Goal: Obtain resource: Download file/media

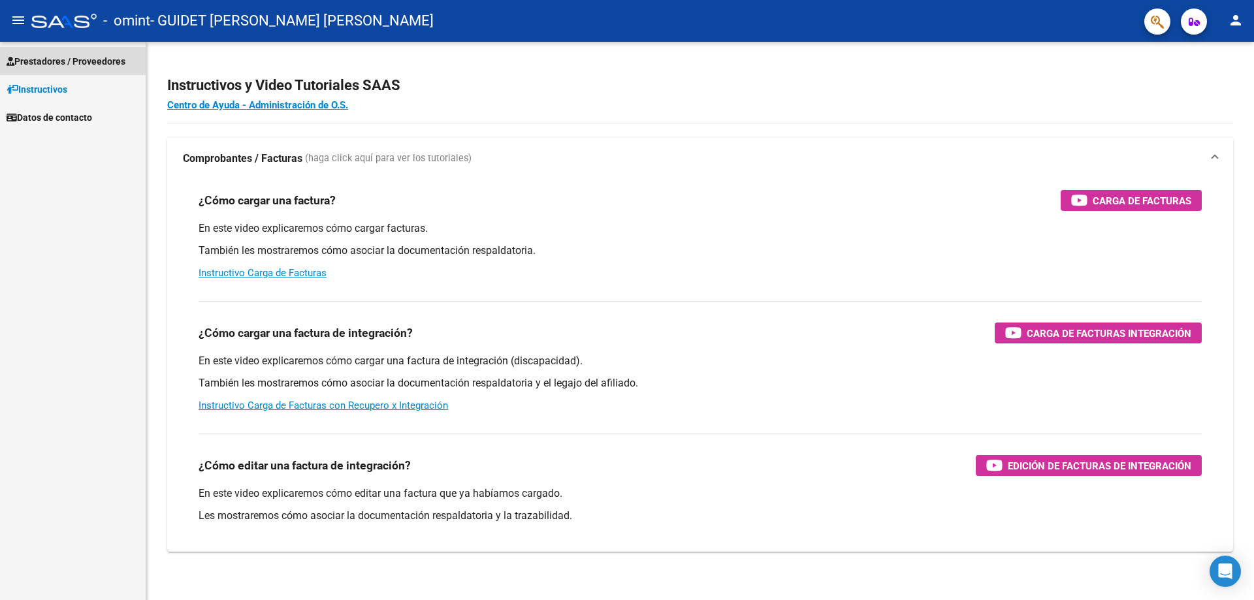
click at [51, 59] on span "Prestadores / Proveedores" at bounding box center [66, 61] width 119 height 14
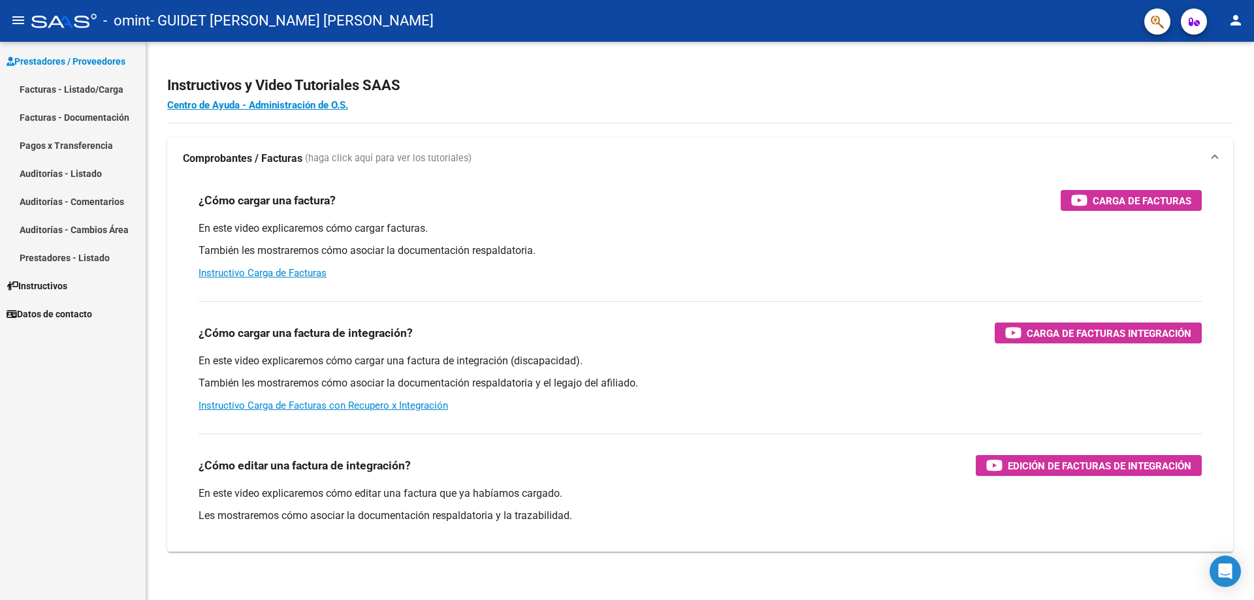
click at [40, 87] on link "Facturas - Listado/Carga" at bounding box center [73, 89] width 146 height 28
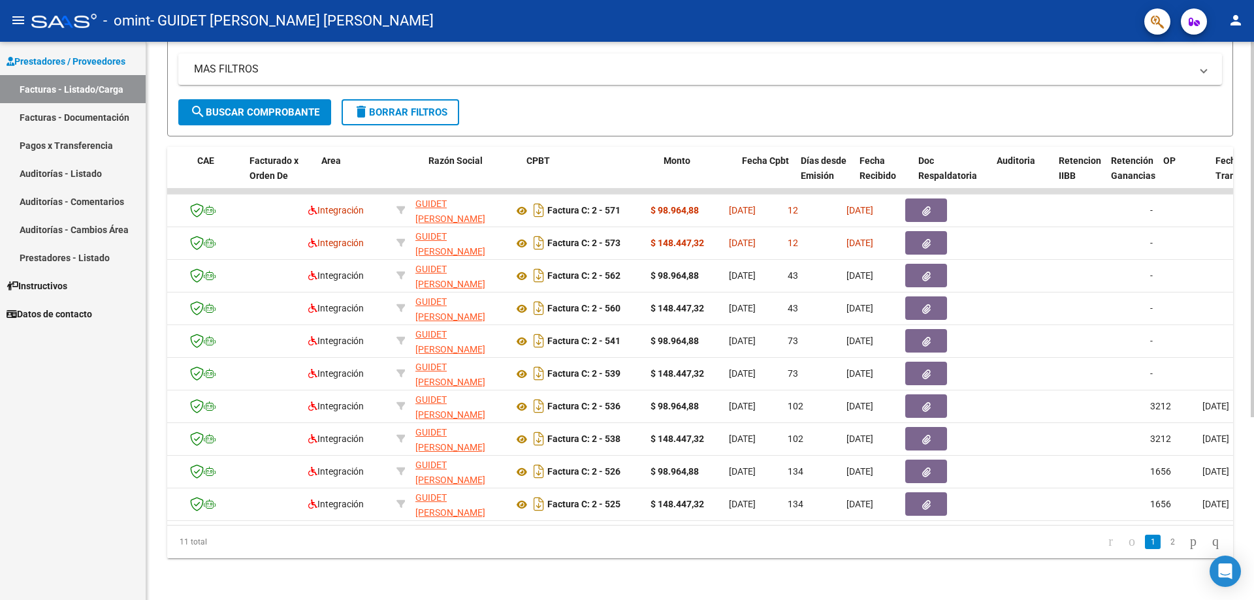
scroll to position [0, 131]
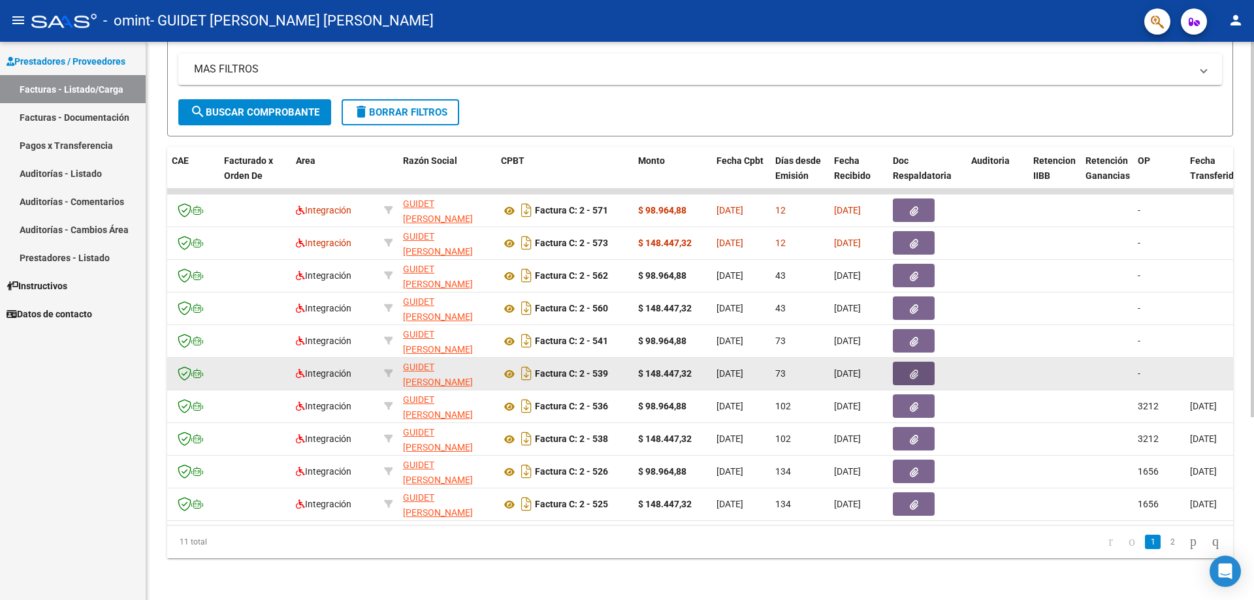
click at [915, 370] on icon "button" at bounding box center [914, 375] width 8 height 10
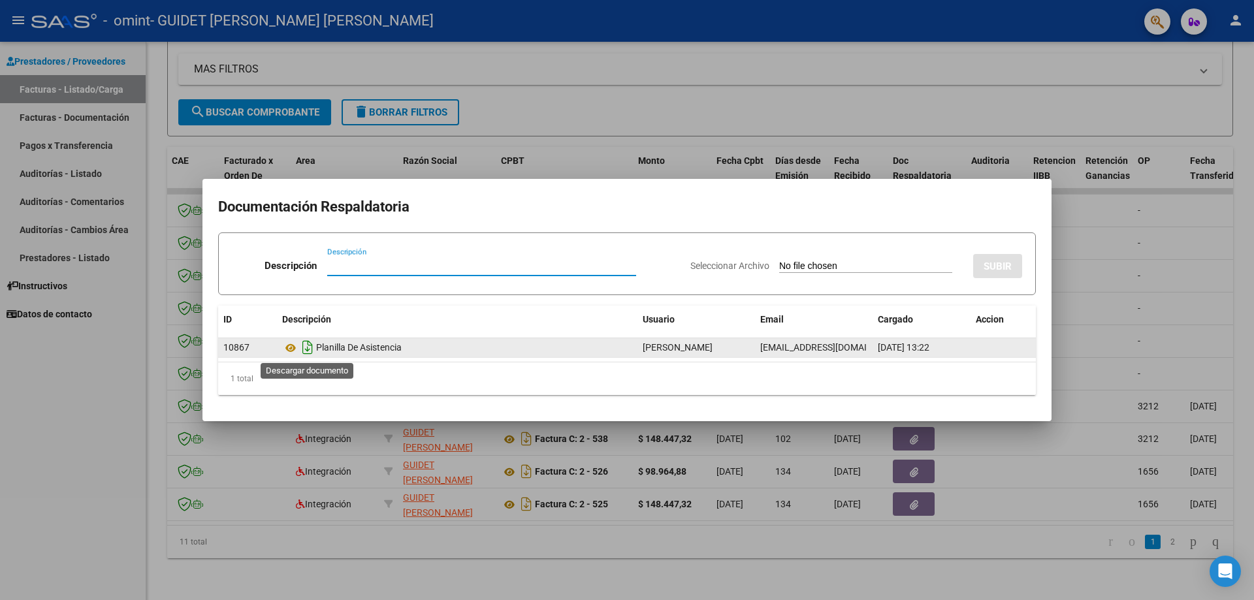
click at [308, 348] on icon "Descargar documento" at bounding box center [307, 347] width 17 height 21
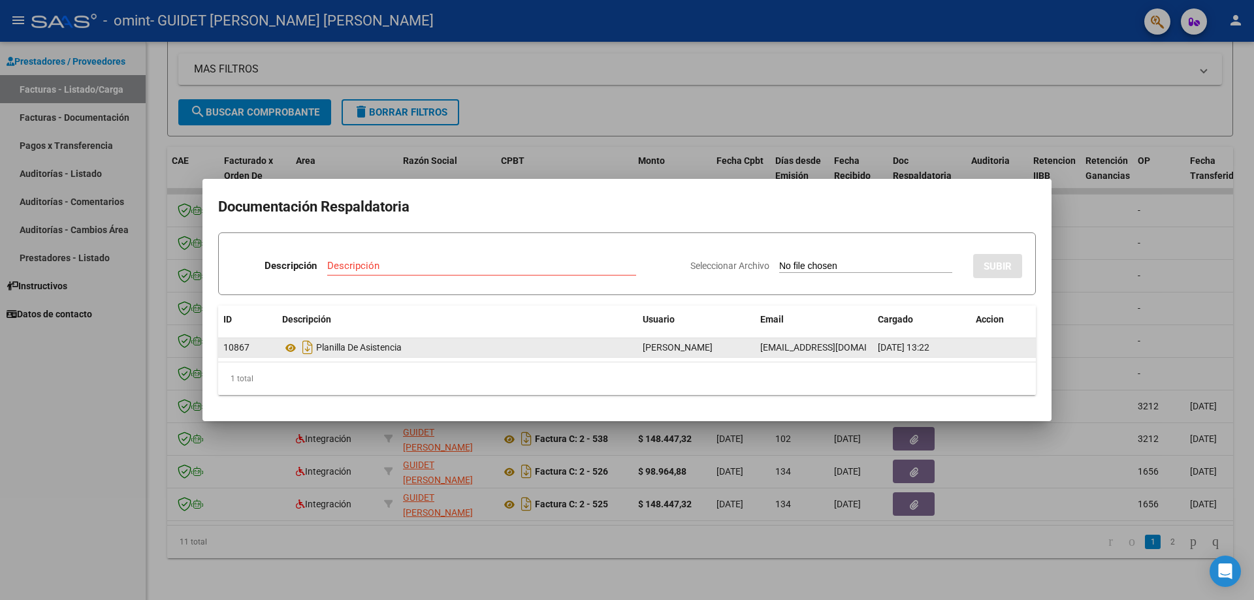
click at [1166, 268] on div at bounding box center [627, 300] width 1254 height 600
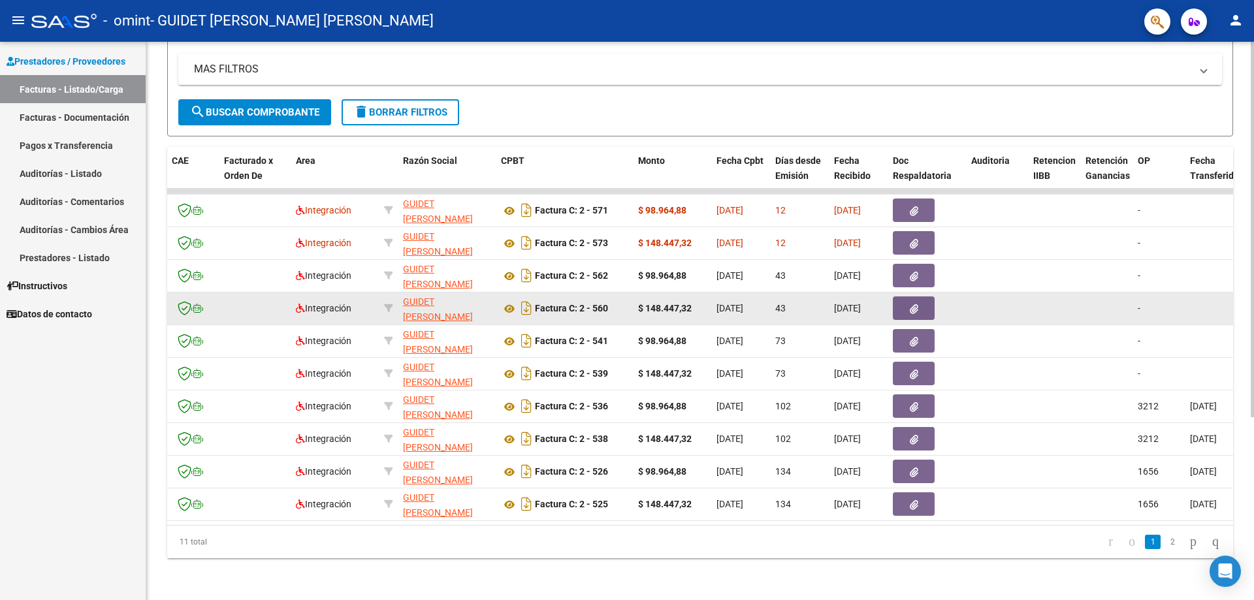
scroll to position [207, 0]
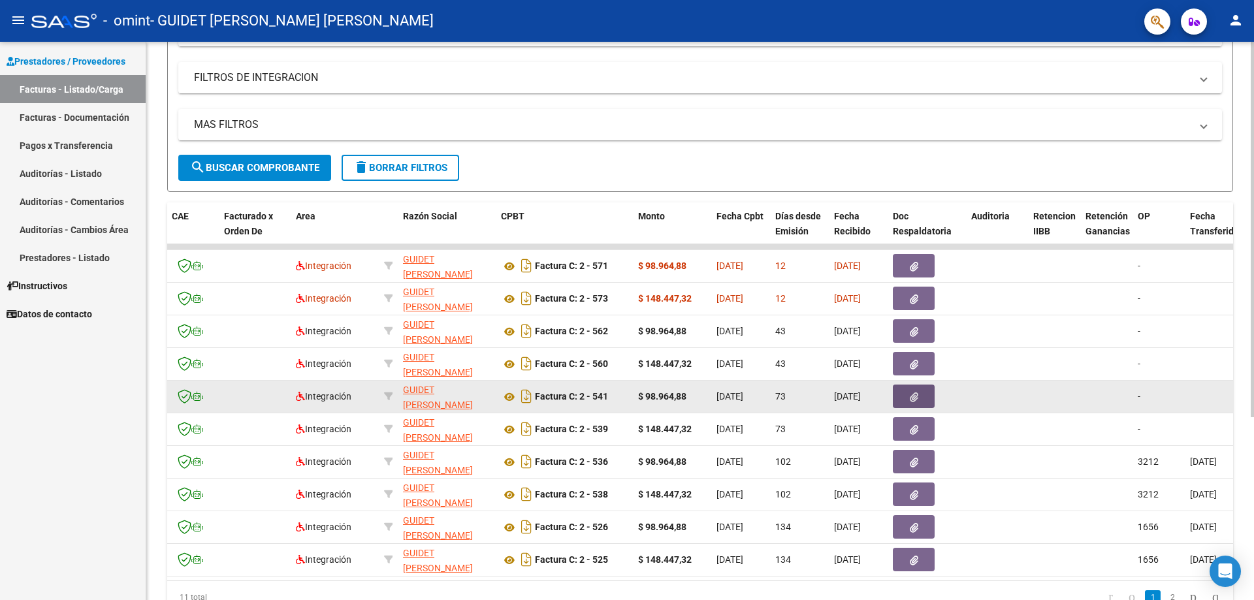
click at [915, 400] on icon "button" at bounding box center [914, 398] width 8 height 10
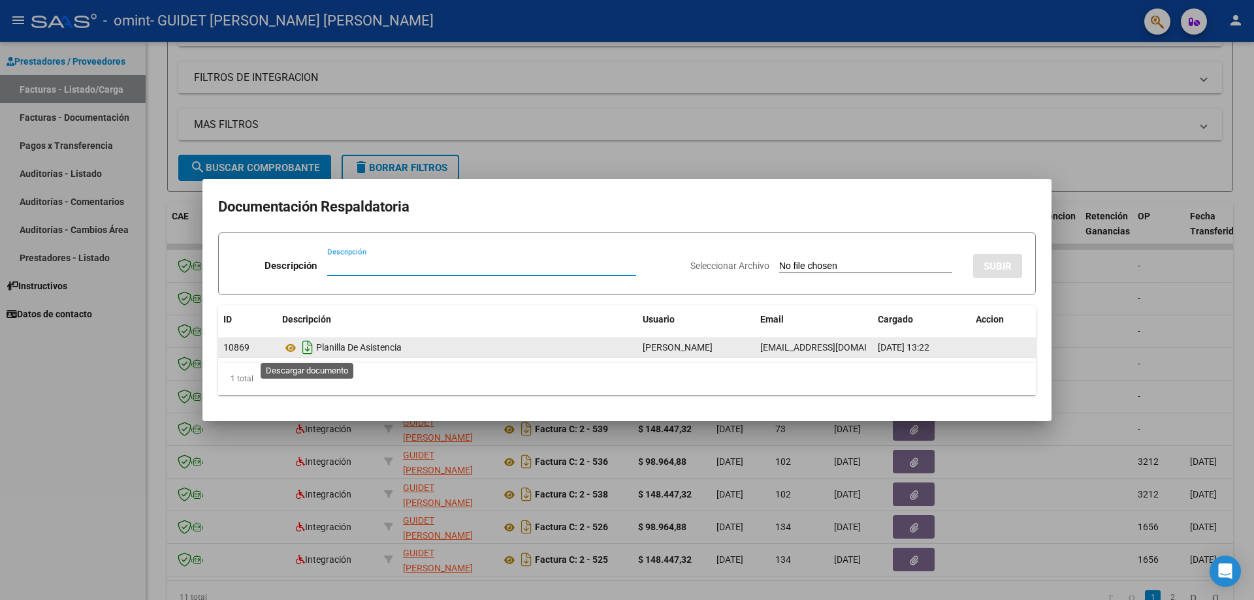
click at [308, 345] on icon "Descargar documento" at bounding box center [307, 347] width 17 height 21
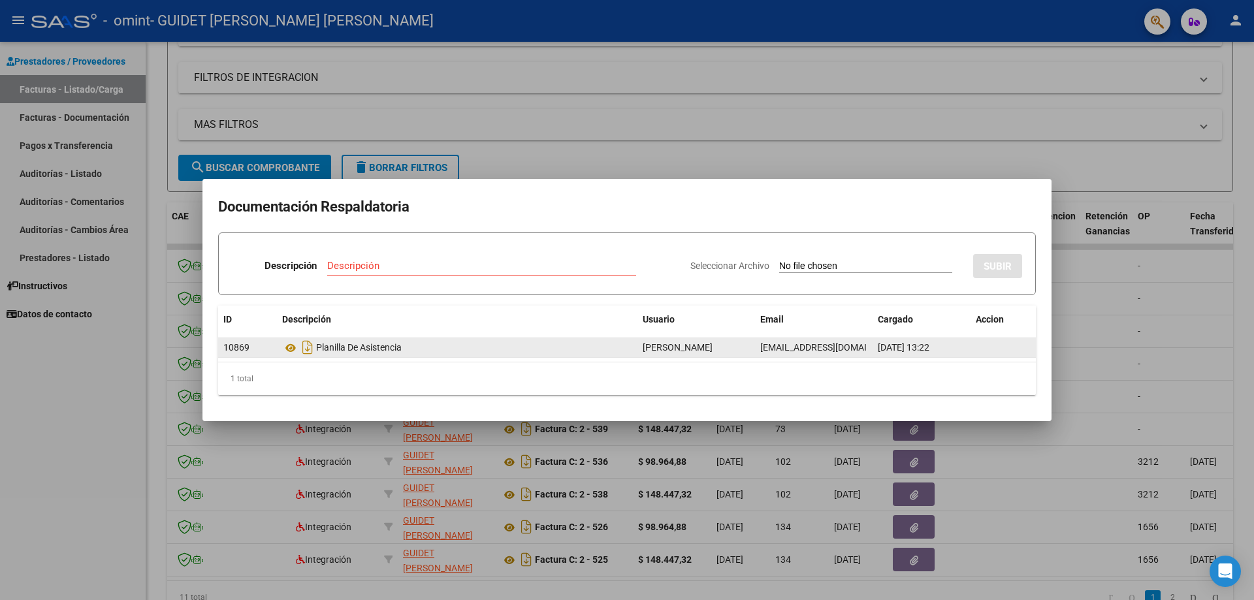
click at [451, 93] on div at bounding box center [627, 300] width 1254 height 600
